Goal: Obtain resource: Download file/media

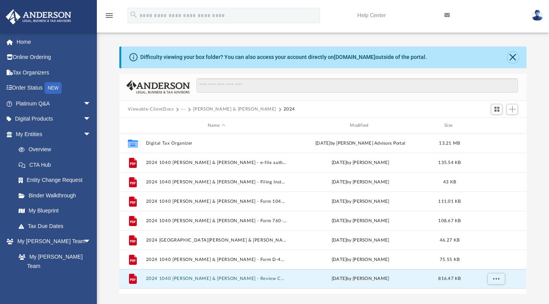
click at [517, 55] on button "Close" at bounding box center [513, 57] width 11 height 11
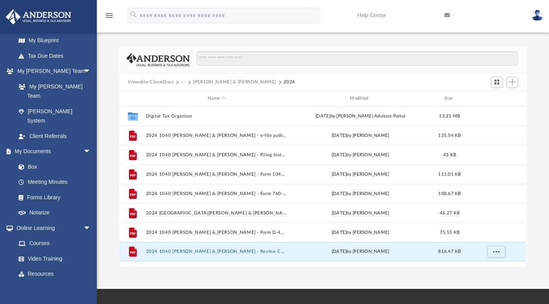
scroll to position [169, 0]
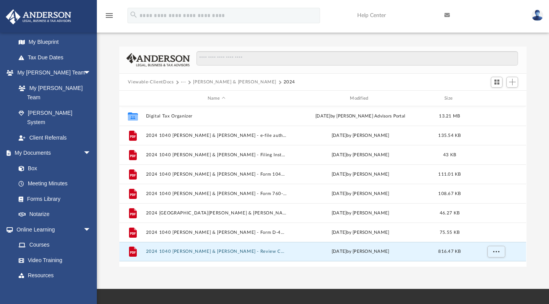
click at [37, 161] on link "Box" at bounding box center [53, 169] width 84 height 16
click at [109, 18] on icon "menu" at bounding box center [109, 15] width 9 height 9
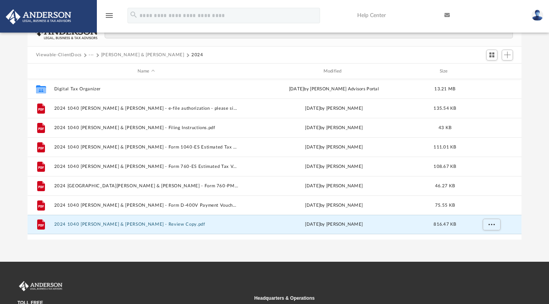
scroll to position [21, 0]
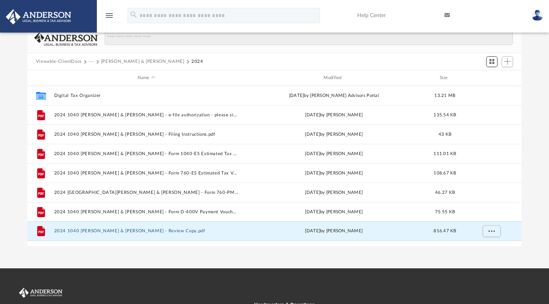
click at [492, 59] on span "Switch to Grid View" at bounding box center [492, 61] width 7 height 7
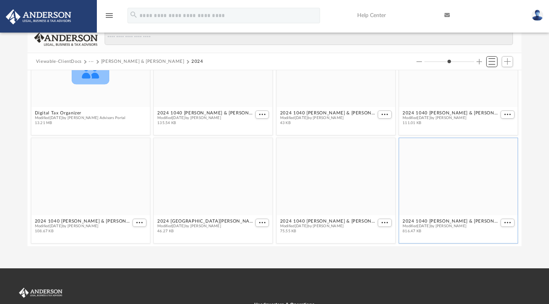
scroll to position [0, 0]
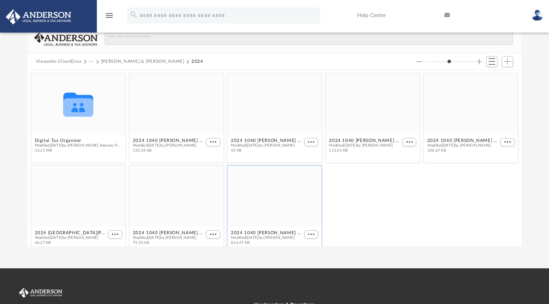
click at [480, 60] on button "Increase column size" at bounding box center [479, 61] width 5 height 5
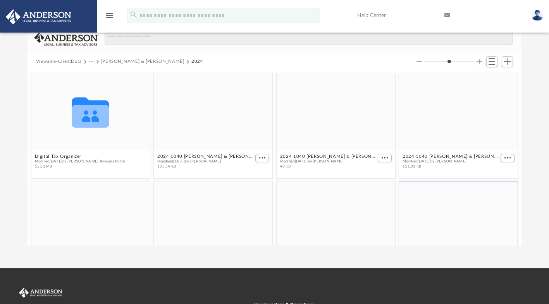
click at [479, 60] on button "Increase column size" at bounding box center [479, 61] width 5 height 5
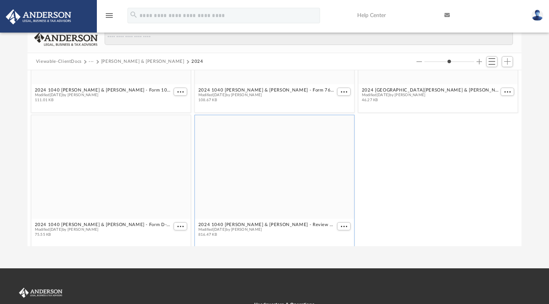
click at [479, 59] on button "Increase column size" at bounding box center [479, 61] width 5 height 5
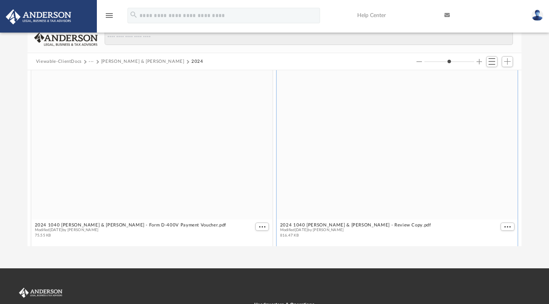
click at [480, 60] on button "Increase column size" at bounding box center [479, 61] width 5 height 5
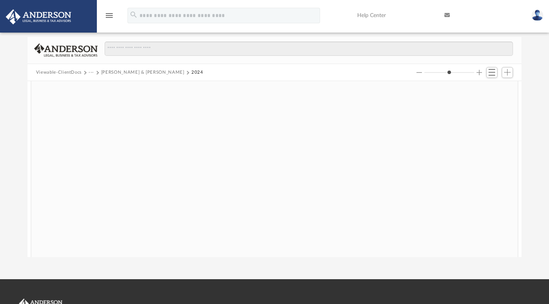
type input "*"
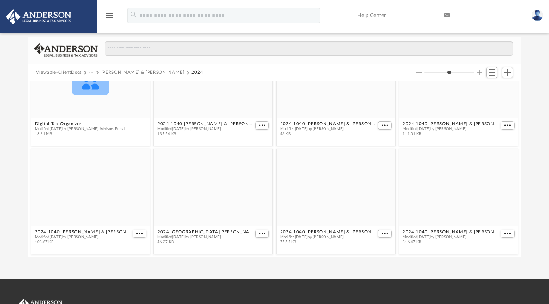
click at [109, 16] on icon "menu" at bounding box center [109, 15] width 9 height 9
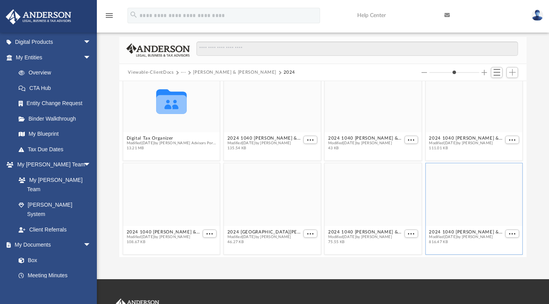
click at [36, 252] on link "Box" at bounding box center [53, 260] width 84 height 16
click at [83, 237] on span "arrow_drop_down" at bounding box center [91, 245] width 16 height 16
click at [83, 237] on span "arrow_drop_up" at bounding box center [91, 245] width 16 height 16
click at [32, 252] on link "Box" at bounding box center [53, 260] width 84 height 16
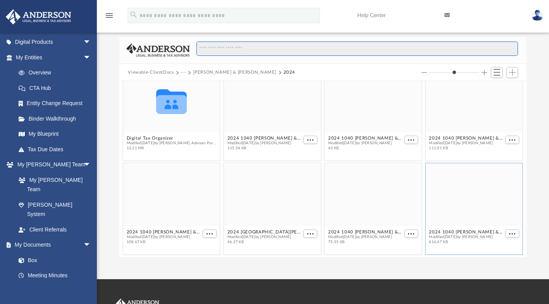
click at [476, 45] on input "Search files and folders" at bounding box center [358, 48] width 322 height 15
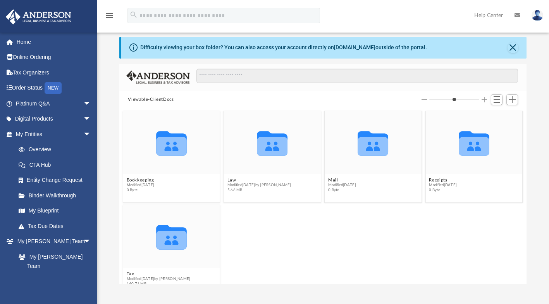
scroll to position [170, 401]
click at [494, 98] on span "Switch to List View" at bounding box center [497, 99] width 7 height 7
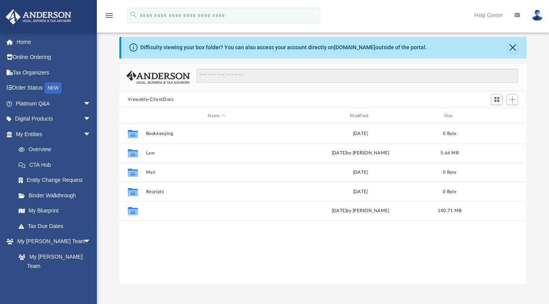
click at [161, 211] on button "Tax" at bounding box center [216, 211] width 141 height 5
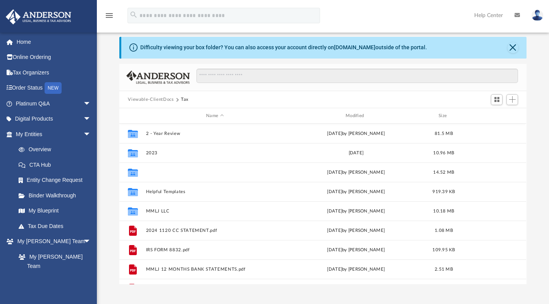
click at [203, 170] on button "Guinyard, Darryl & Cherlyn" at bounding box center [215, 172] width 138 height 5
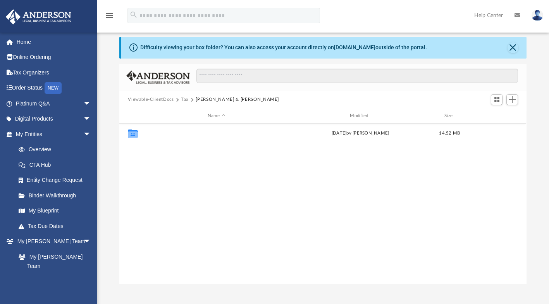
click at [153, 133] on button "2024" at bounding box center [216, 133] width 141 height 5
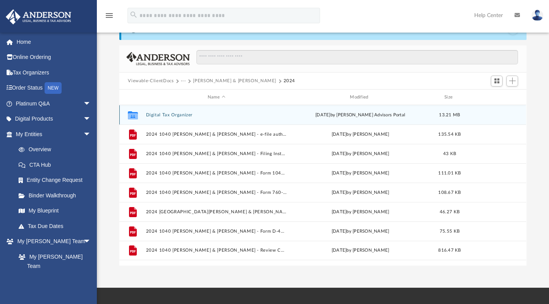
scroll to position [0, 0]
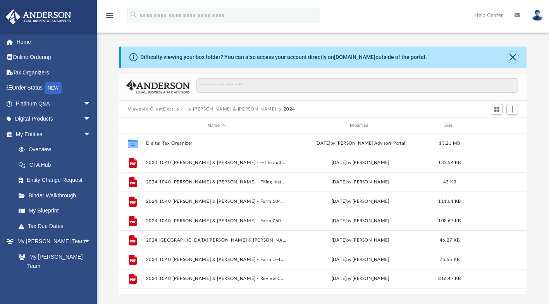
click at [510, 58] on button "Close" at bounding box center [513, 57] width 11 height 11
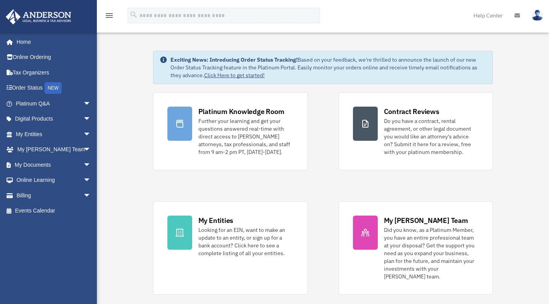
click at [84, 164] on span "arrow_drop_down" at bounding box center [91, 165] width 16 height 16
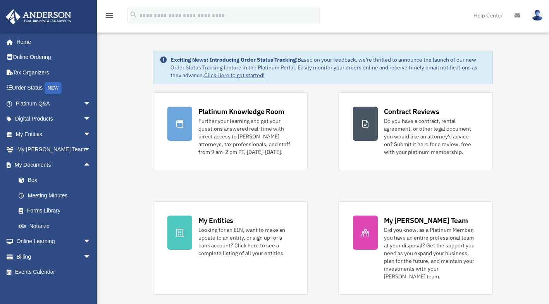
click at [37, 181] on link "Box" at bounding box center [57, 181] width 92 height 16
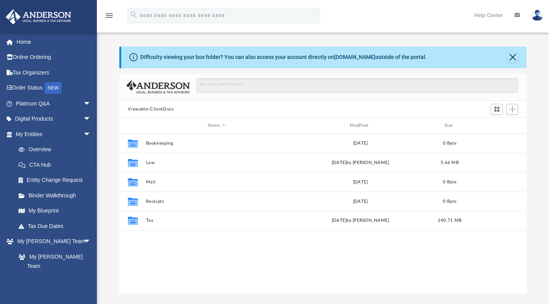
scroll to position [170, 401]
click at [154, 222] on button "Tax" at bounding box center [216, 220] width 141 height 5
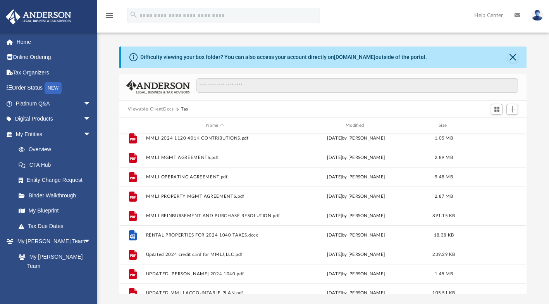
scroll to position [158, 0]
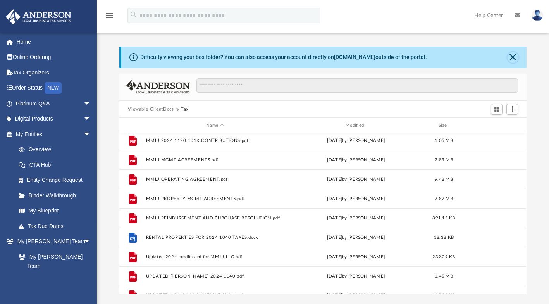
click at [511, 54] on button "Close" at bounding box center [513, 57] width 11 height 11
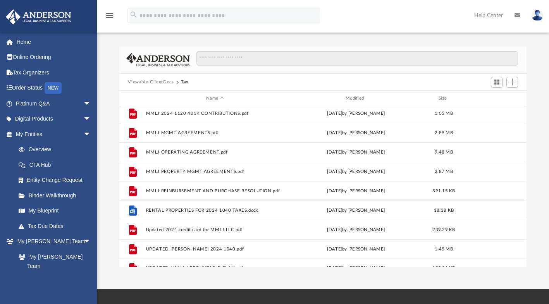
click at [142, 79] on button "Viewable-ClientDocs" at bounding box center [151, 82] width 46 height 7
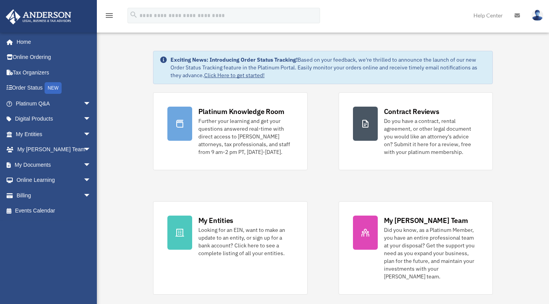
click at [83, 160] on span "arrow_drop_down" at bounding box center [91, 165] width 16 height 16
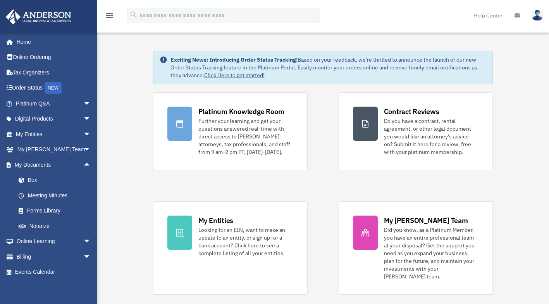
click at [33, 180] on link "Box" at bounding box center [57, 181] width 92 height 16
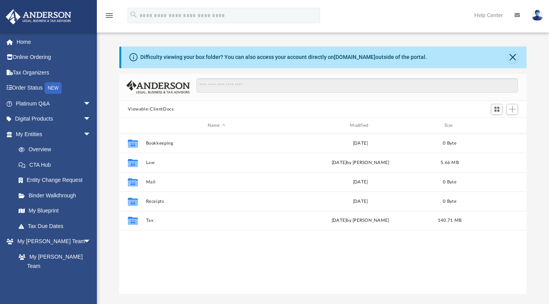
scroll to position [170, 401]
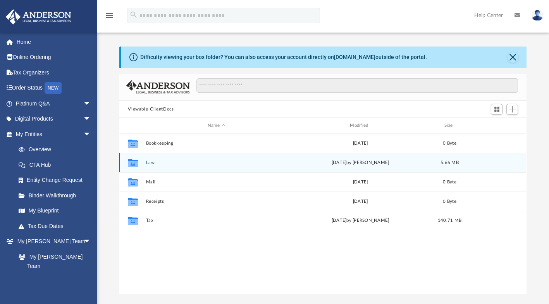
click at [377, 161] on div "Thu Apr 10 2025 by Joe Sacco" at bounding box center [360, 162] width 141 height 7
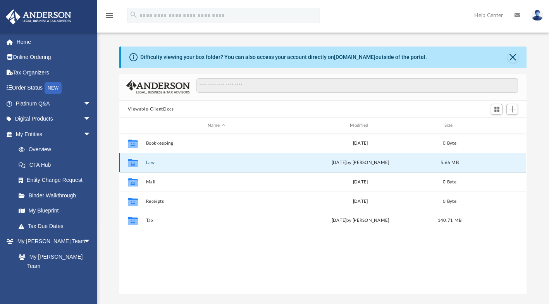
click at [395, 161] on div "Thu Apr 10 2025 by Joe Sacco" at bounding box center [360, 162] width 141 height 7
click at [396, 161] on div "Thu Apr 10 2025 by Joe Sacco" at bounding box center [360, 162] width 141 height 7
click at [260, 161] on button "Law" at bounding box center [216, 162] width 141 height 5
click at [264, 162] on button "Law" at bounding box center [216, 162] width 141 height 5
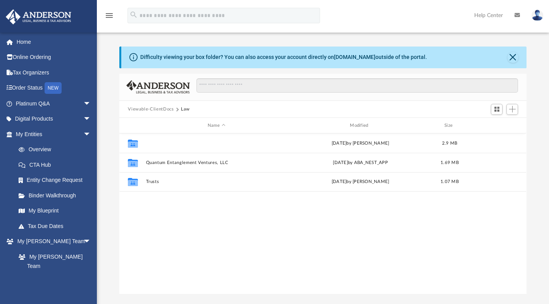
click at [185, 142] on button "MMLJ LLC (client-formed)" at bounding box center [216, 143] width 141 height 5
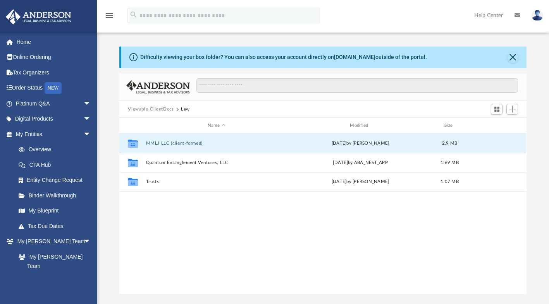
click at [185, 142] on button "MMLJ LLC (client-formed)" at bounding box center [216, 143] width 141 height 5
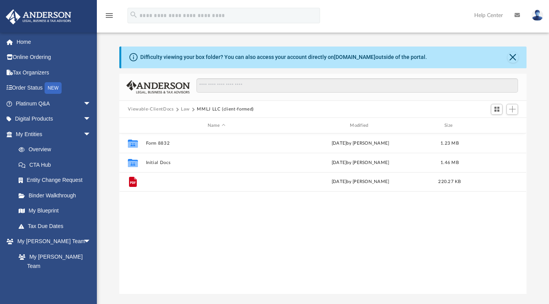
click at [170, 183] on button "IRC 280A kit.pdf" at bounding box center [216, 182] width 141 height 5
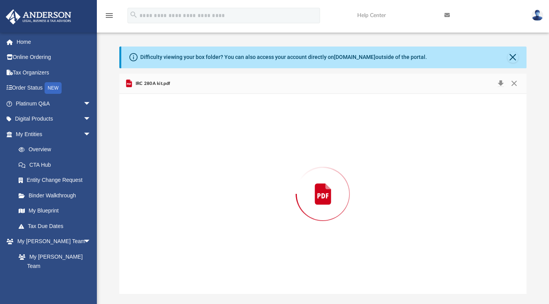
click at [172, 179] on div "Preview" at bounding box center [322, 194] width 407 height 200
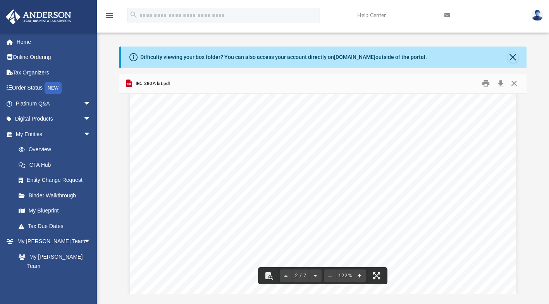
scroll to position [684, 0]
click at [518, 81] on button "Close" at bounding box center [515, 84] width 14 height 12
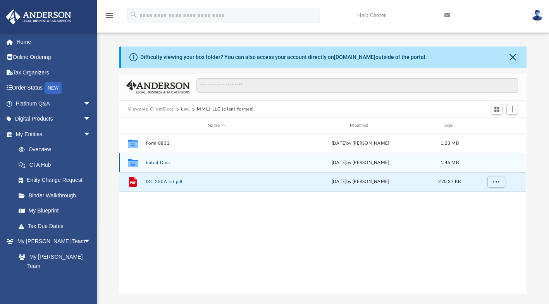
click at [321, 161] on div "Thu Apr 10 2025 by Joe Sacco" at bounding box center [360, 162] width 141 height 7
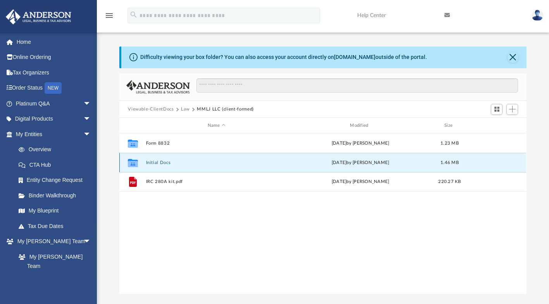
click at [324, 161] on div "Thu Apr 10 2025 by Joe Sacco" at bounding box center [360, 162] width 141 height 7
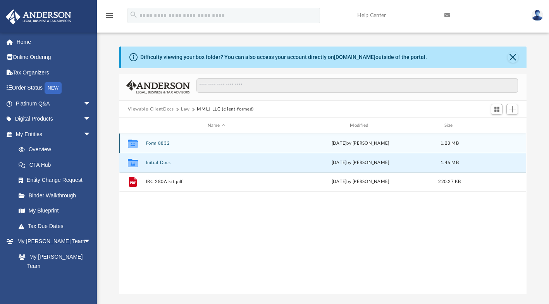
click at [314, 150] on div "Collaborated Folder Form 8832 Wed Sep 18 2024 by Michael Garrett 1.23 MB" at bounding box center [322, 142] width 407 height 19
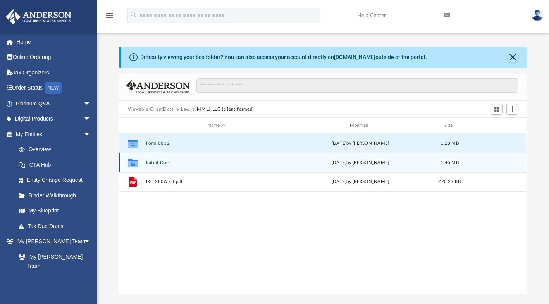
click at [317, 160] on div "Thu Apr 10 2025 by Joe Sacco" at bounding box center [360, 162] width 141 height 7
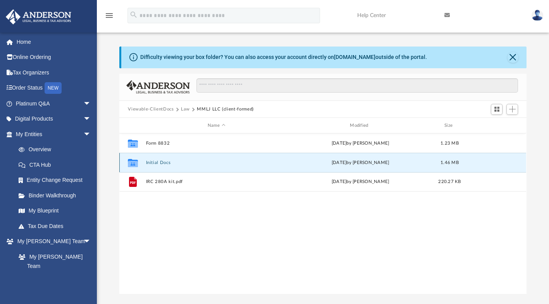
click at [320, 162] on div "Thu Apr 10 2025 by Joe Sacco" at bounding box center [360, 162] width 141 height 7
click at [397, 163] on div "Thu Apr 10 2025 by Joe Sacco" at bounding box center [360, 162] width 141 height 7
click at [398, 162] on div "Thu Apr 10 2025 by Joe Sacco" at bounding box center [360, 162] width 141 height 7
click at [224, 162] on button "Initial Docs" at bounding box center [216, 162] width 141 height 5
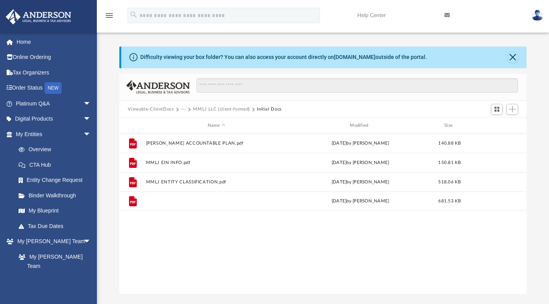
click at [223, 200] on button "MMLJ LLC - Binder Documents.pdf" at bounding box center [216, 201] width 141 height 5
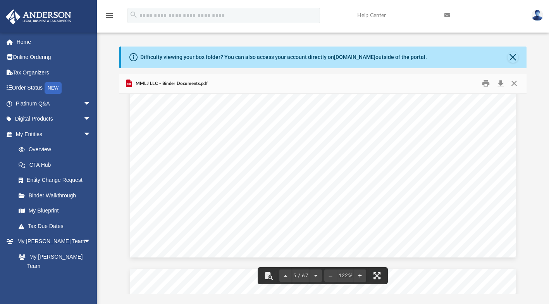
scroll to position [2266, 0]
click at [518, 79] on button "Close" at bounding box center [515, 84] width 14 height 12
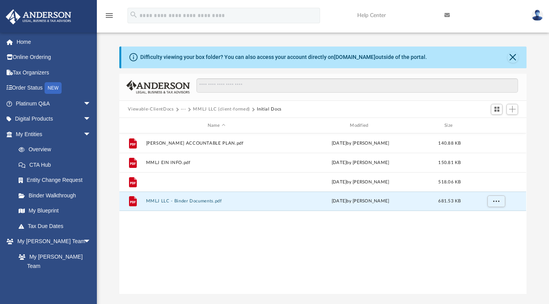
click at [208, 180] on button "MMLJ ENTITY CLASSIFICATION.pdf" at bounding box center [216, 182] width 141 height 5
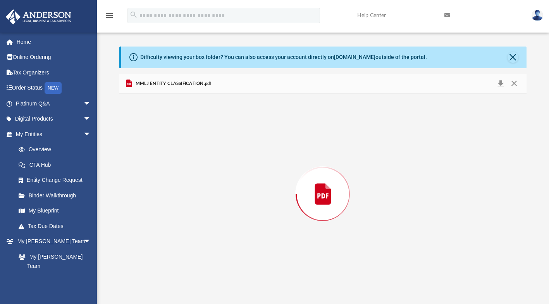
click at [211, 179] on div "Preview" at bounding box center [322, 194] width 407 height 200
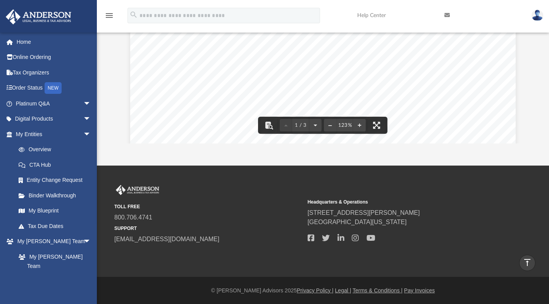
scroll to position [0, 0]
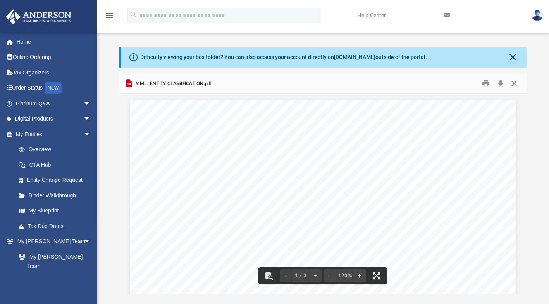
click at [516, 81] on button "Close" at bounding box center [515, 84] width 14 height 12
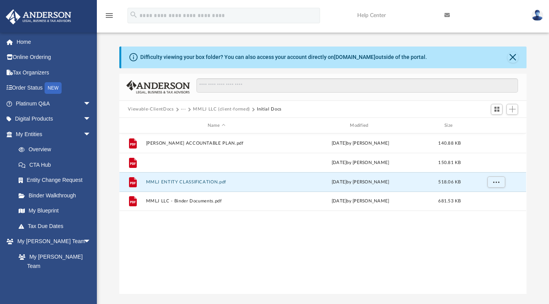
click at [180, 160] on button "MMLJ EIN INFO.pdf" at bounding box center [216, 162] width 141 height 5
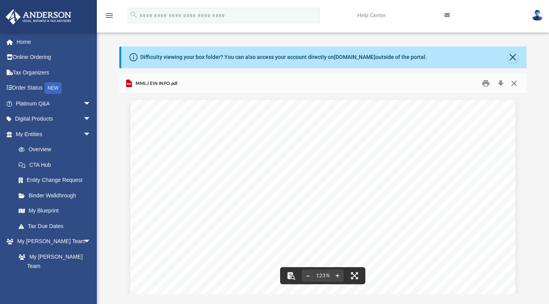
click at [513, 83] on button "Close" at bounding box center [515, 84] width 14 height 12
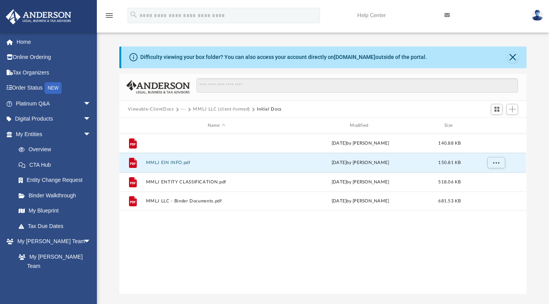
click at [222, 143] on button "ANDERSON ACCOUNTABLE PLAN.pdf" at bounding box center [216, 143] width 141 height 5
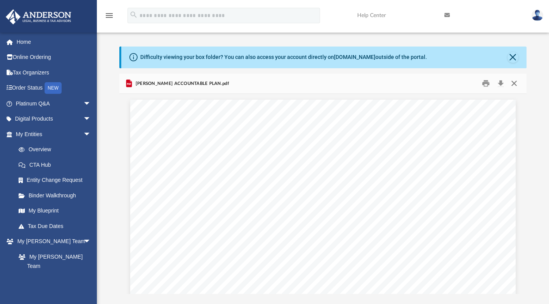
click at [514, 80] on button "Close" at bounding box center [515, 84] width 14 height 12
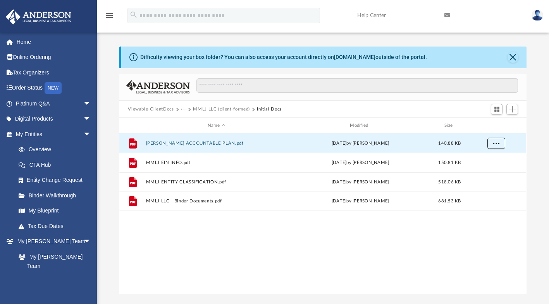
click at [496, 142] on span "More options" at bounding box center [497, 143] width 6 height 4
click at [503, 236] on div "File ANDERSON ACCOUNTABLE PLAN.pdf Fri Aug 30 2024 by Darryl Guinyard 140.88 KB…" at bounding box center [322, 213] width 407 height 161
click at [512, 54] on button "Close" at bounding box center [513, 57] width 11 height 11
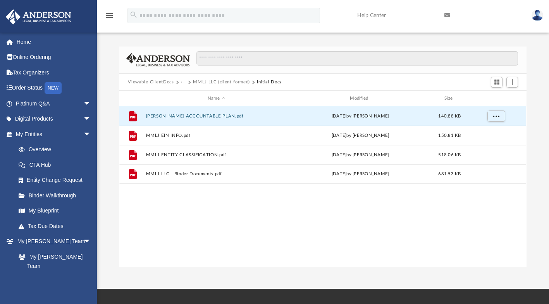
click at [24, 49] on link "Home" at bounding box center [53, 42] width 97 height 16
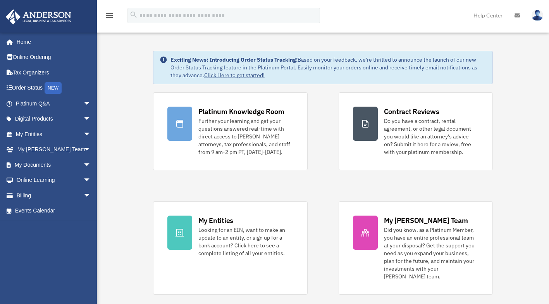
click at [83, 161] on span "arrow_drop_down" at bounding box center [91, 165] width 16 height 16
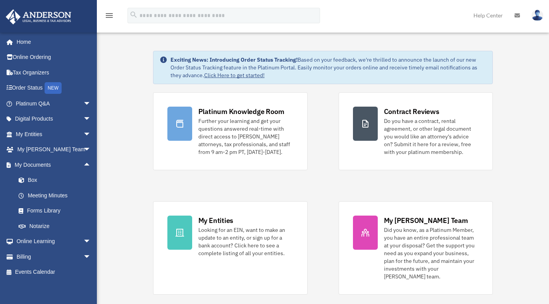
click at [32, 180] on link "Box" at bounding box center [57, 181] width 92 height 16
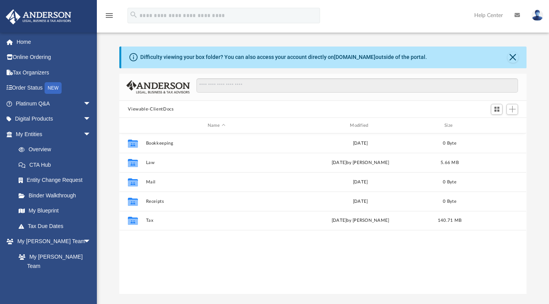
scroll to position [170, 401]
click at [250, 219] on button "Tax" at bounding box center [216, 220] width 141 height 5
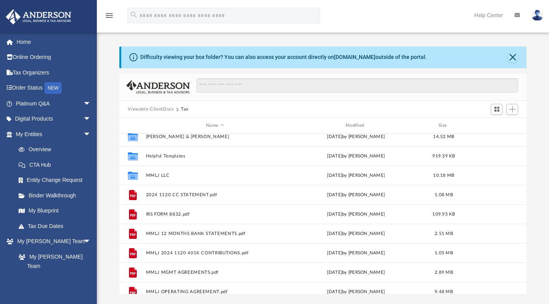
scroll to position [52, 0]
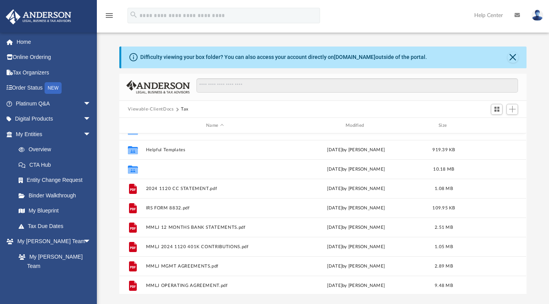
click at [226, 167] on button "MMLJ LLC" at bounding box center [215, 169] width 138 height 5
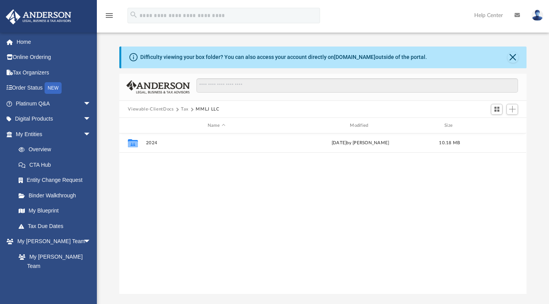
scroll to position [0, 0]
click at [152, 143] on button "2024" at bounding box center [216, 143] width 141 height 5
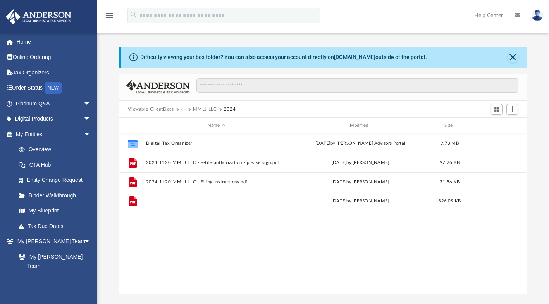
click at [223, 201] on button "2024 1120 MMLJ LLC - Review Copy.pdf" at bounding box center [216, 201] width 141 height 5
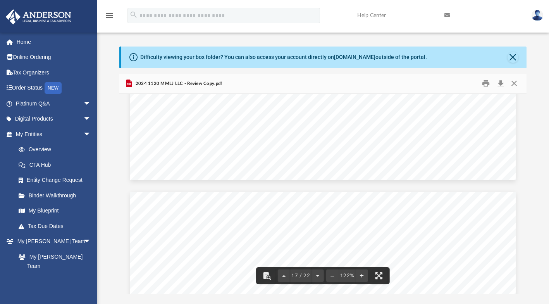
scroll to position [8370, 0]
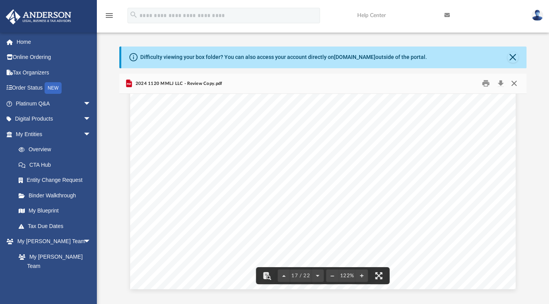
click at [519, 80] on button "Close" at bounding box center [515, 84] width 14 height 12
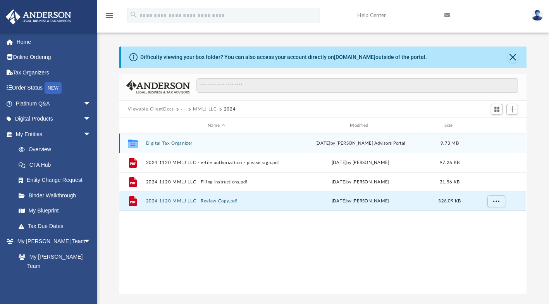
click at [264, 151] on div "Collaborated Folder Digital Tax Organizer [DATE] by [PERSON_NAME] Advisors Port…" at bounding box center [322, 142] width 407 height 19
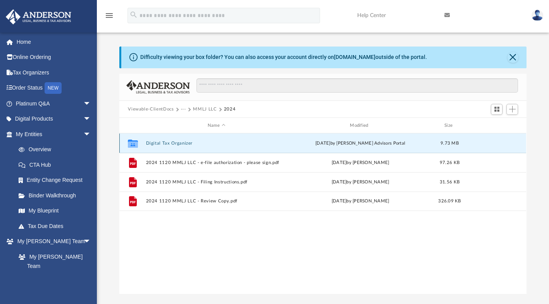
click at [267, 150] on div "Collaborated Folder Digital Tax Organizer [DATE] by [PERSON_NAME] Advisors Port…" at bounding box center [322, 142] width 407 height 19
click at [259, 160] on button "2024 1120 MMLJ LLC - e-file authorization - please sign.pdf" at bounding box center [216, 162] width 141 height 5
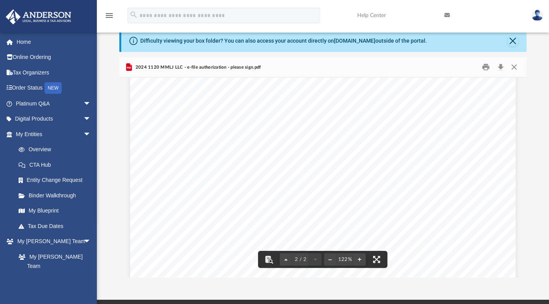
scroll to position [650, 0]
